Goal: Check status: Check status

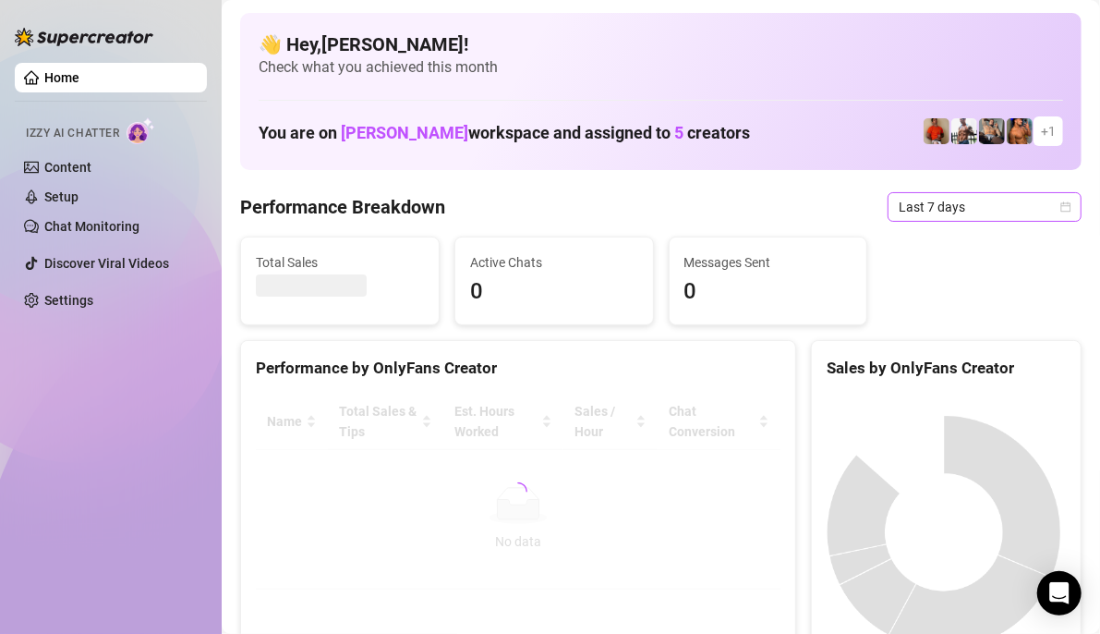
click at [1060, 204] on icon "calendar" at bounding box center [1065, 206] width 11 height 11
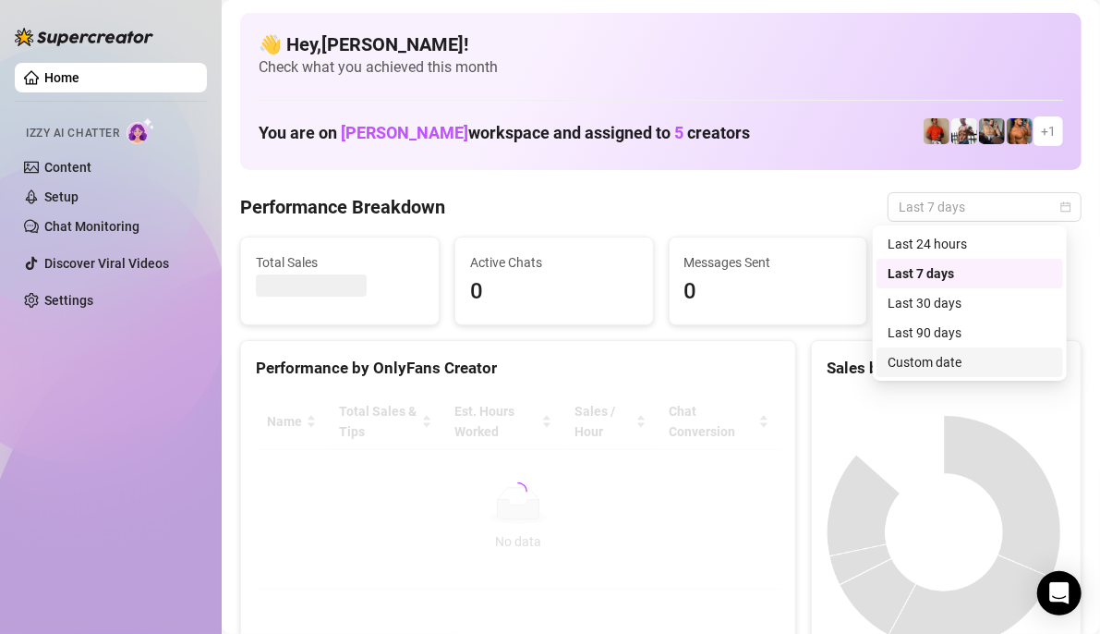
click at [945, 359] on div "Custom date" at bounding box center [970, 362] width 164 height 20
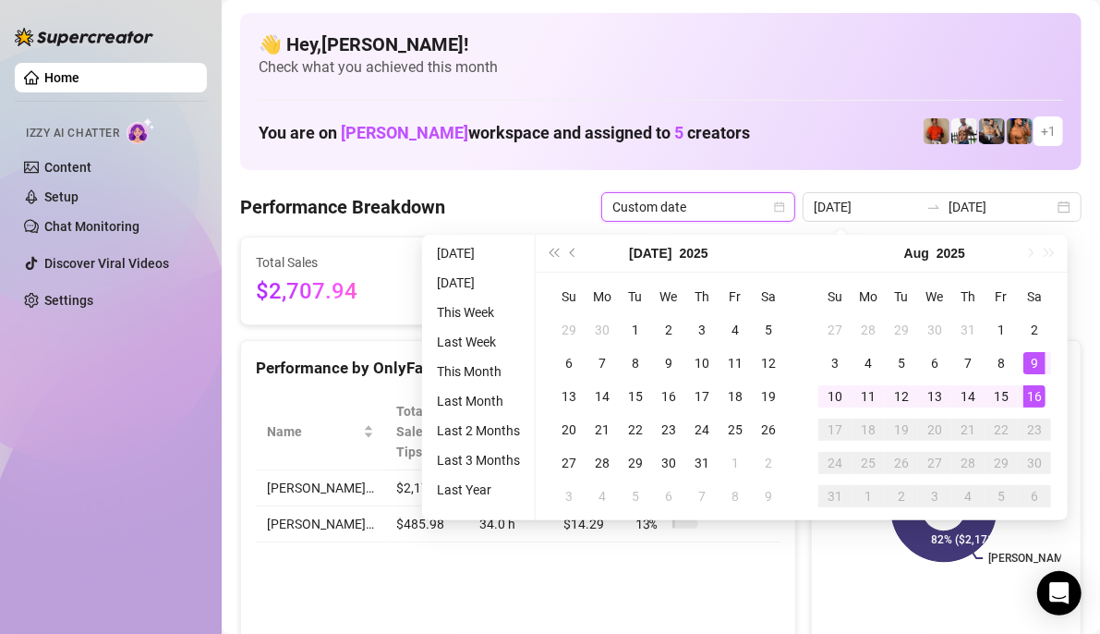
type input "[DATE]"
click at [1026, 395] on div "16" at bounding box center [1034, 396] width 22 height 22
click at [1026, 393] on div "16" at bounding box center [1034, 396] width 22 height 22
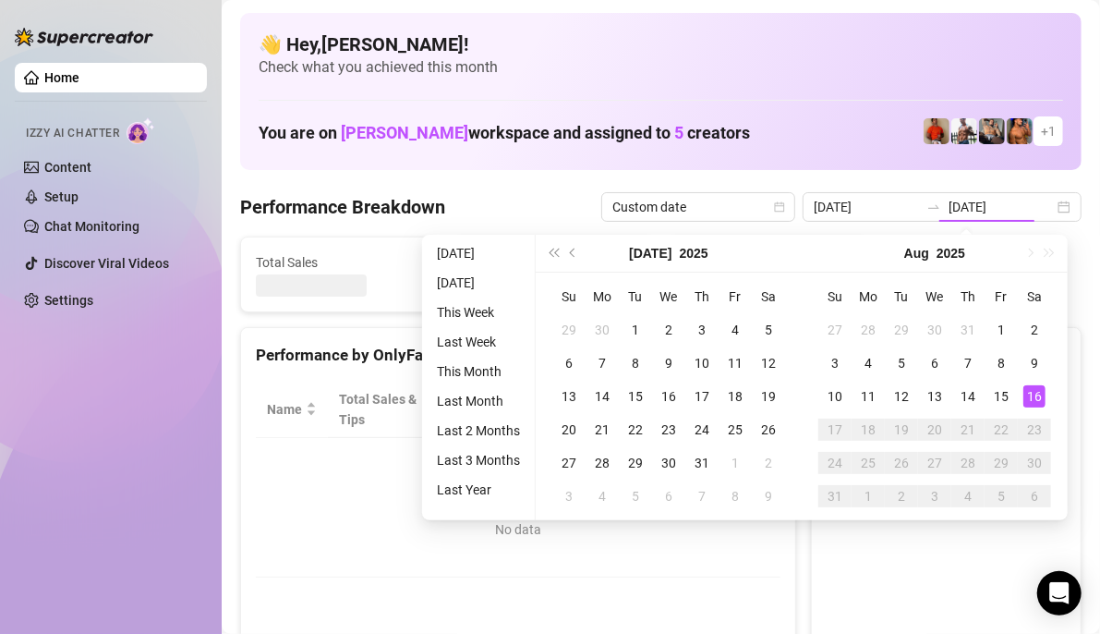
type input "[DATE]"
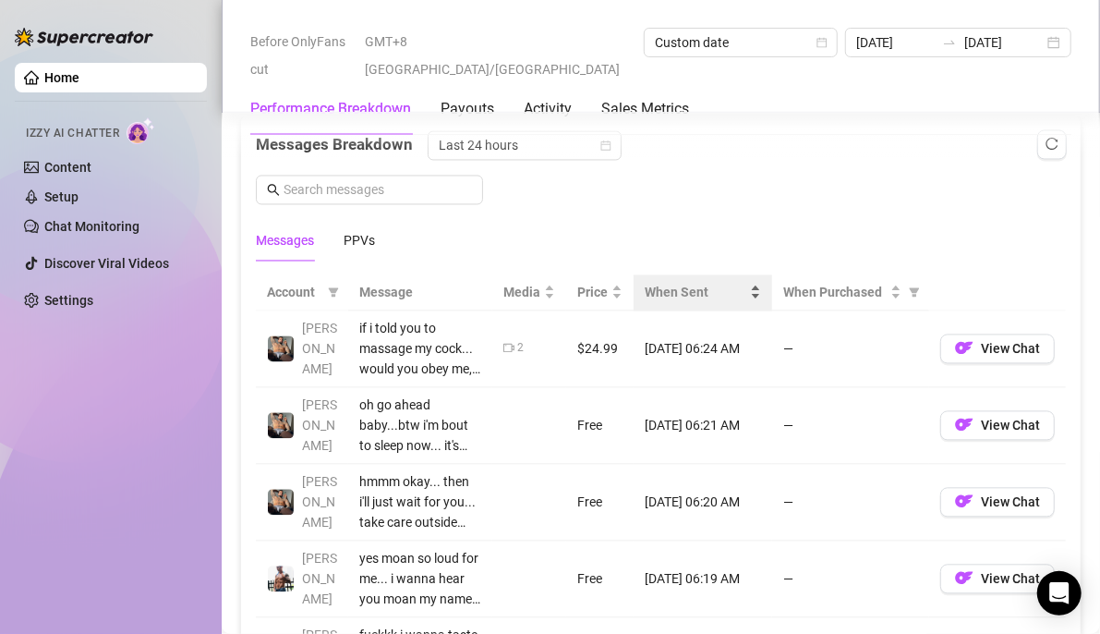
scroll to position [1570, 0]
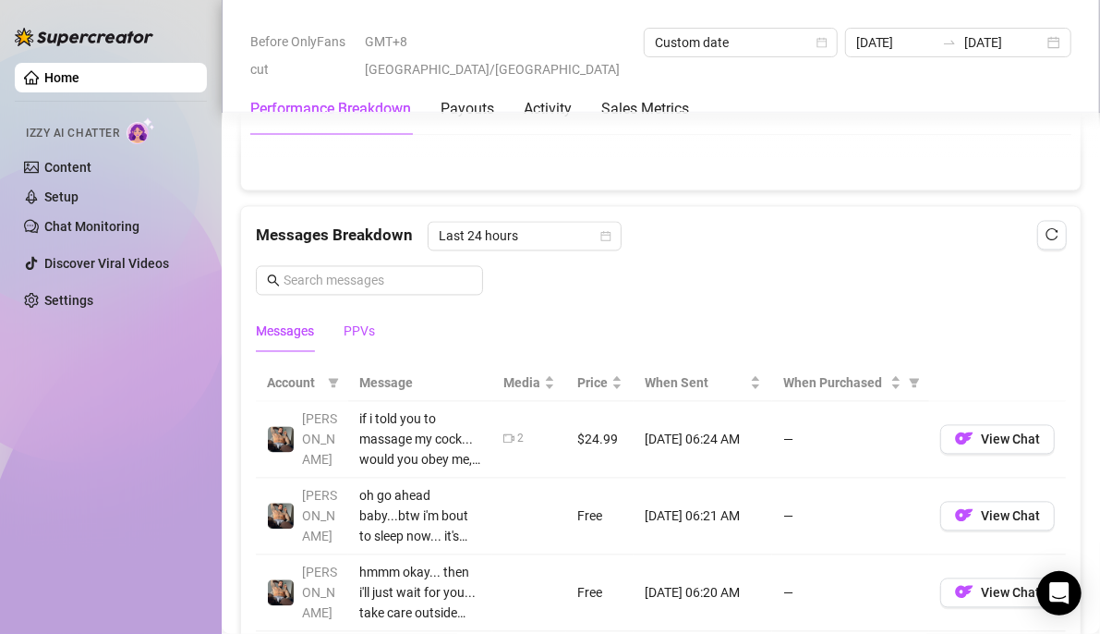
click at [350, 325] on div "PPVs" at bounding box center [359, 331] width 31 height 20
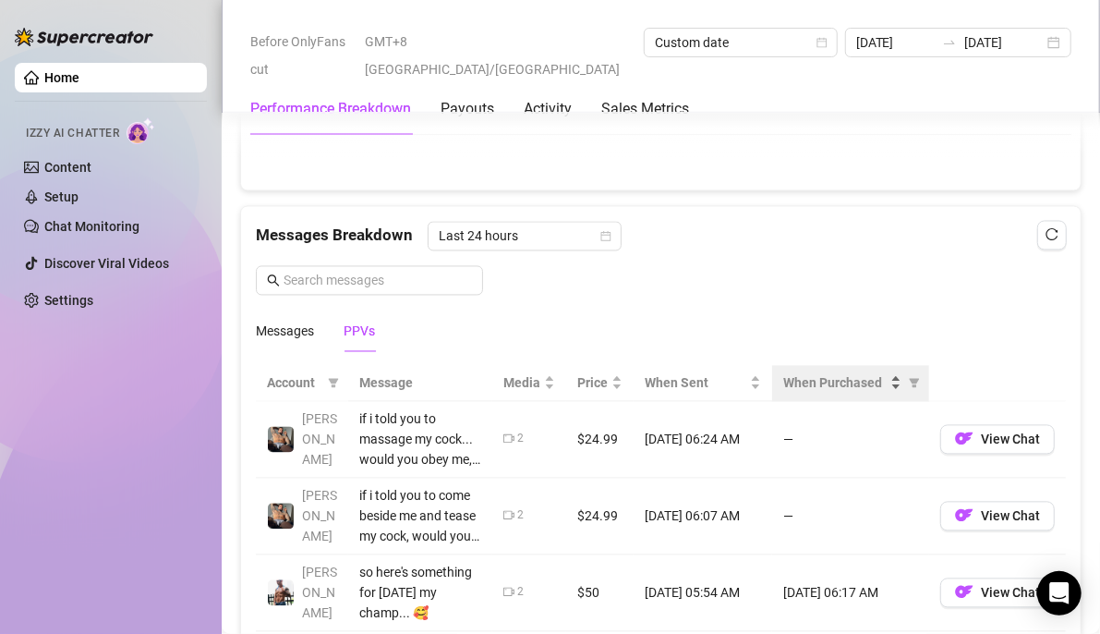
click at [843, 373] on span "When Purchased" at bounding box center [834, 383] width 103 height 20
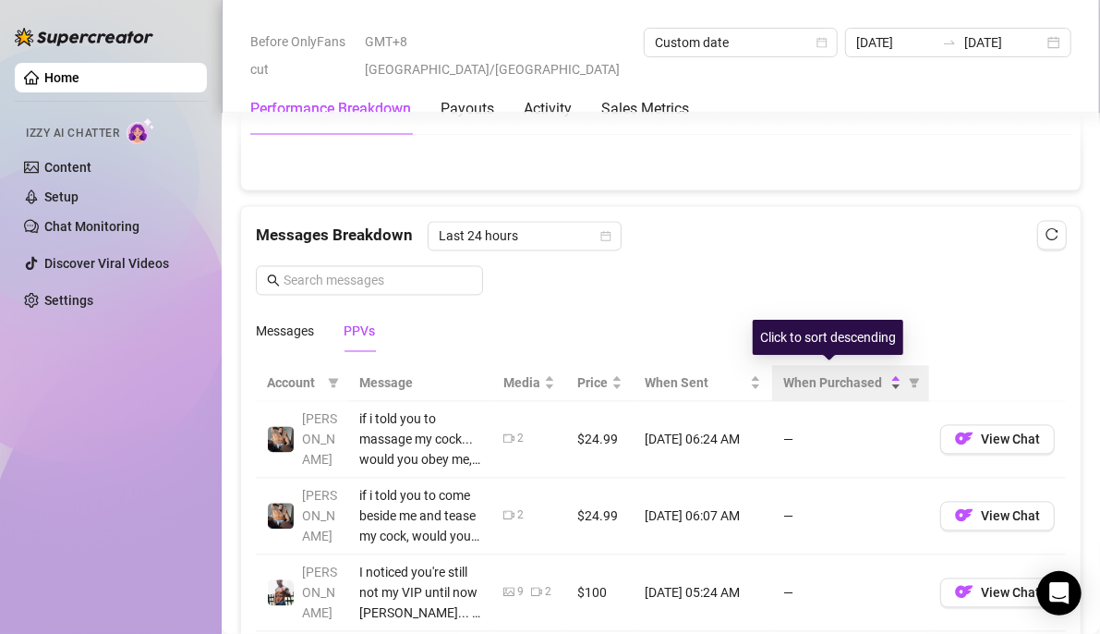
click at [836, 377] on span "When Purchased" at bounding box center [834, 383] width 103 height 20
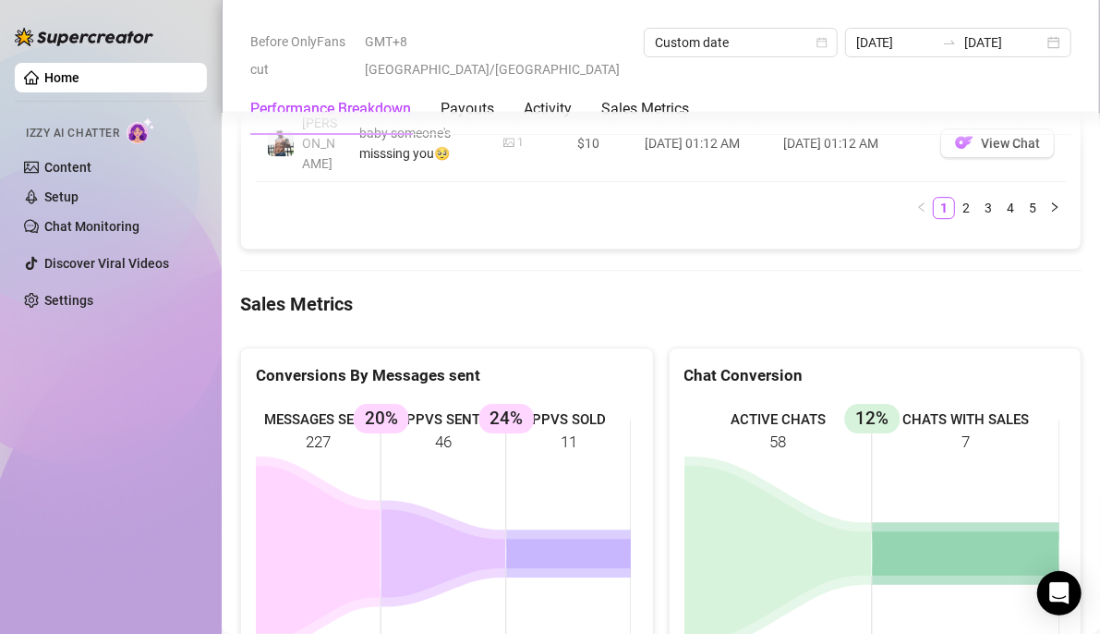
scroll to position [2586, 0]
